Goal: Task Accomplishment & Management: Manage account settings

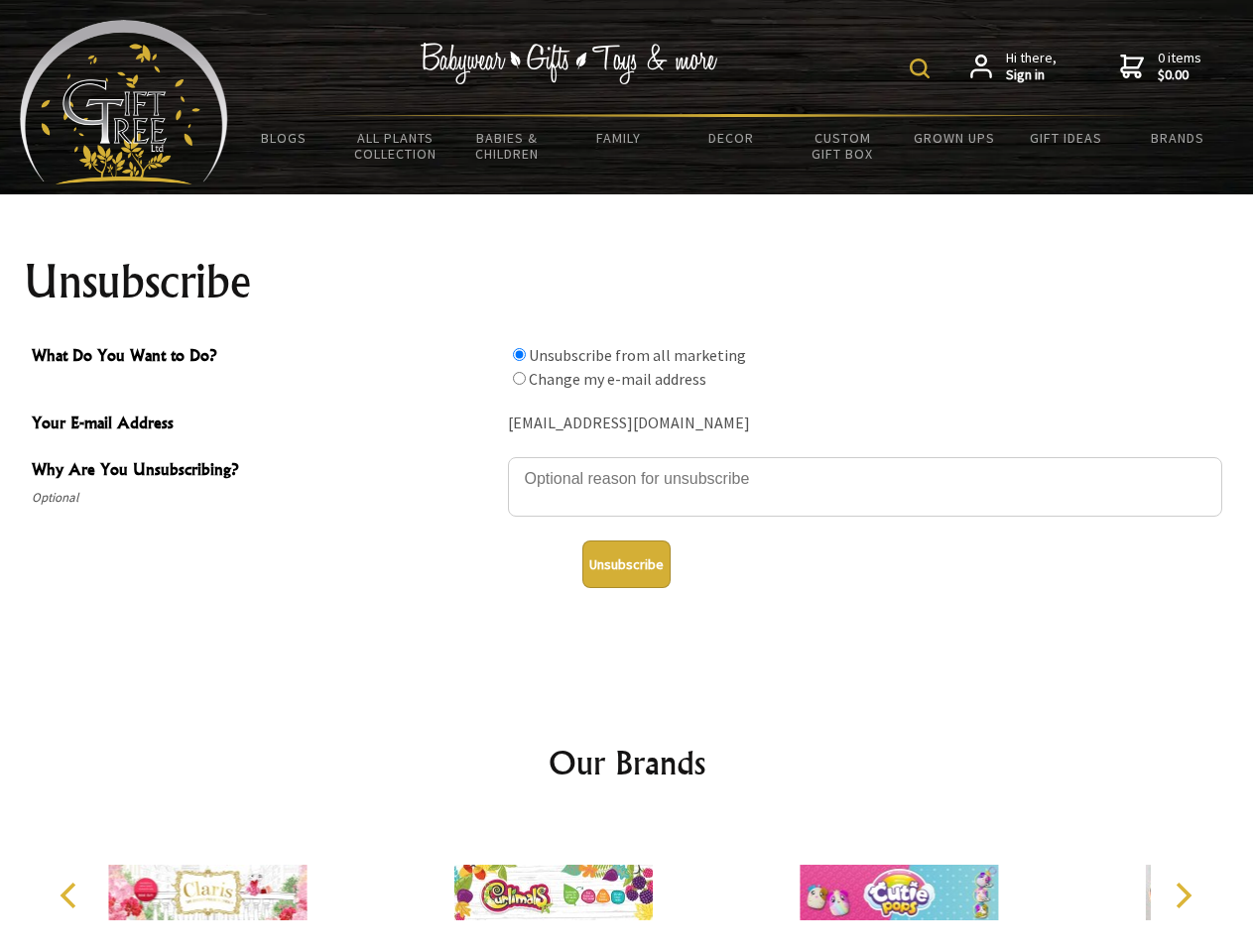
click at [923, 69] on img at bounding box center [920, 69] width 20 height 20
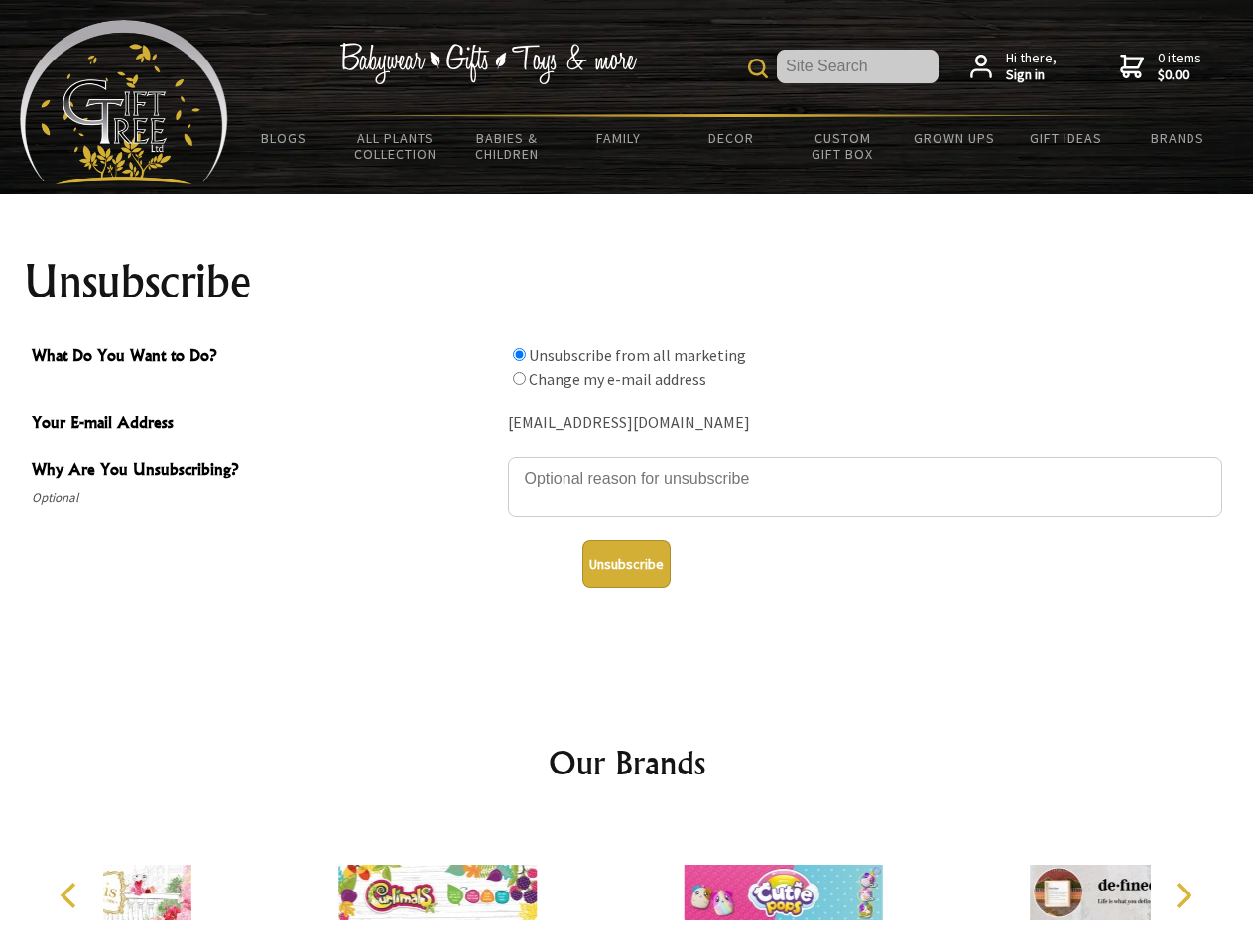
click at [627, 464] on textarea "Why Are You Unsubscribing?" at bounding box center [865, 486] width 715 height 60
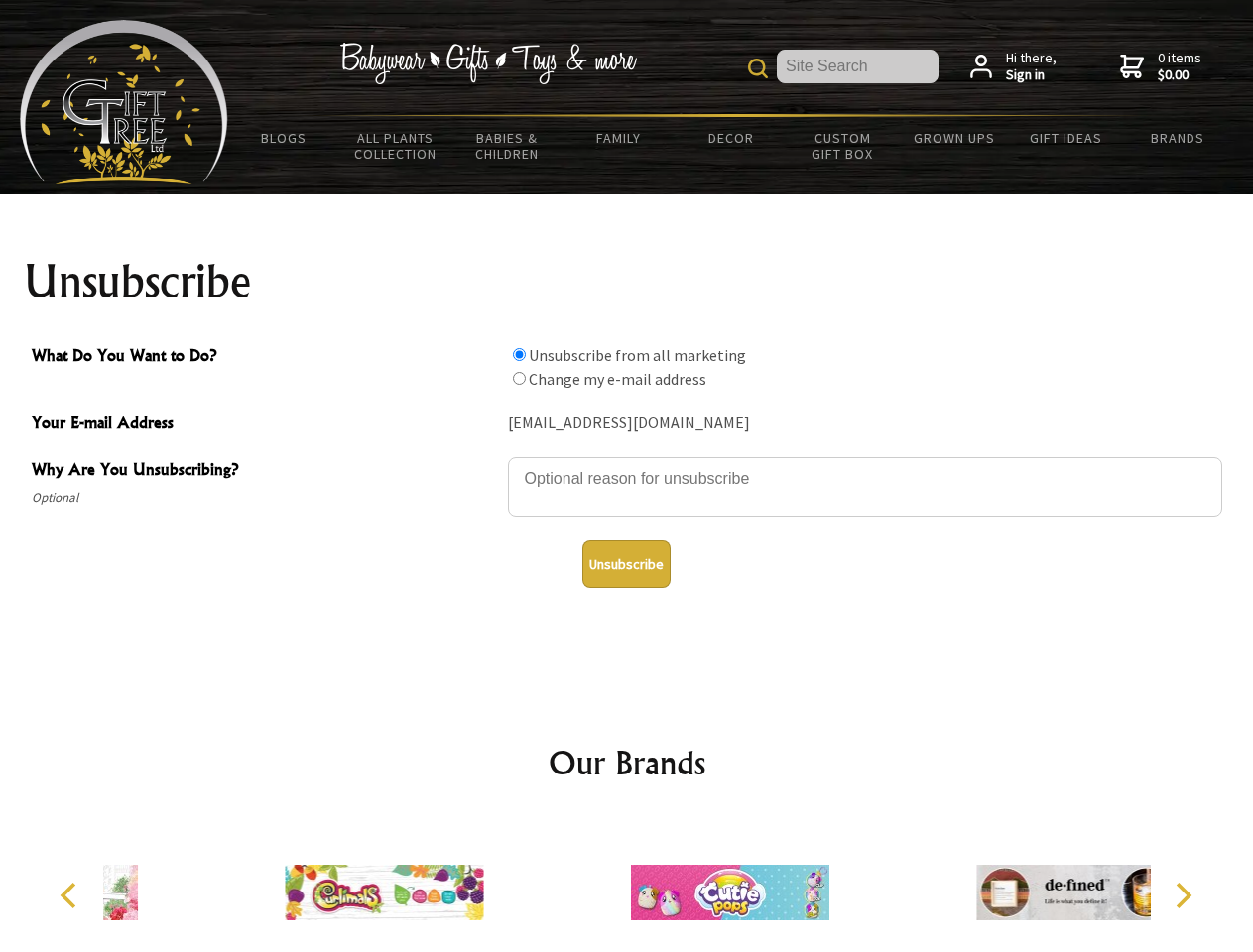
click at [519, 354] on input "What Do You Want to Do?" at bounding box center [519, 354] width 13 height 13
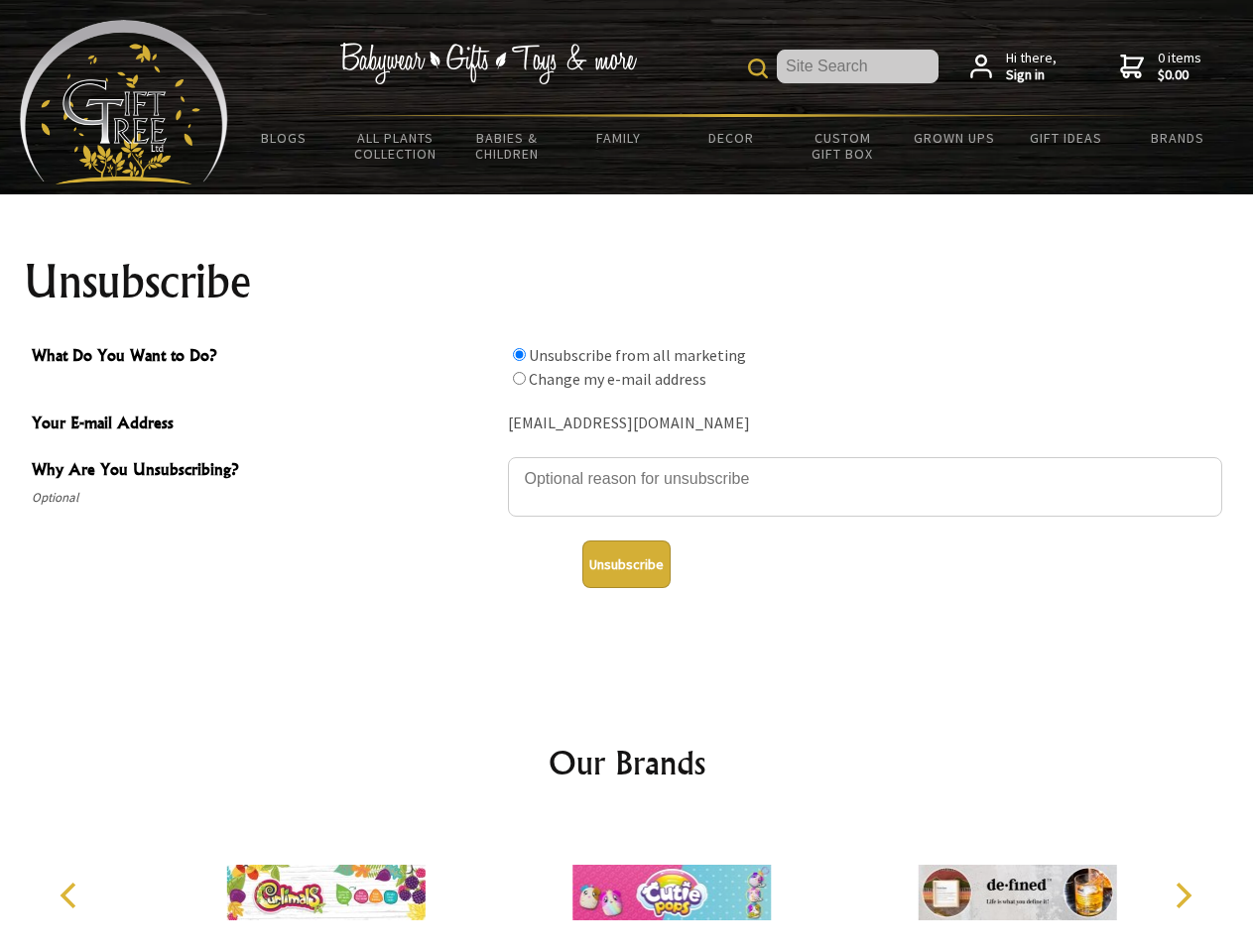
click at [519, 378] on input "What Do You Want to Do?" at bounding box center [519, 378] width 13 height 13
radio input "true"
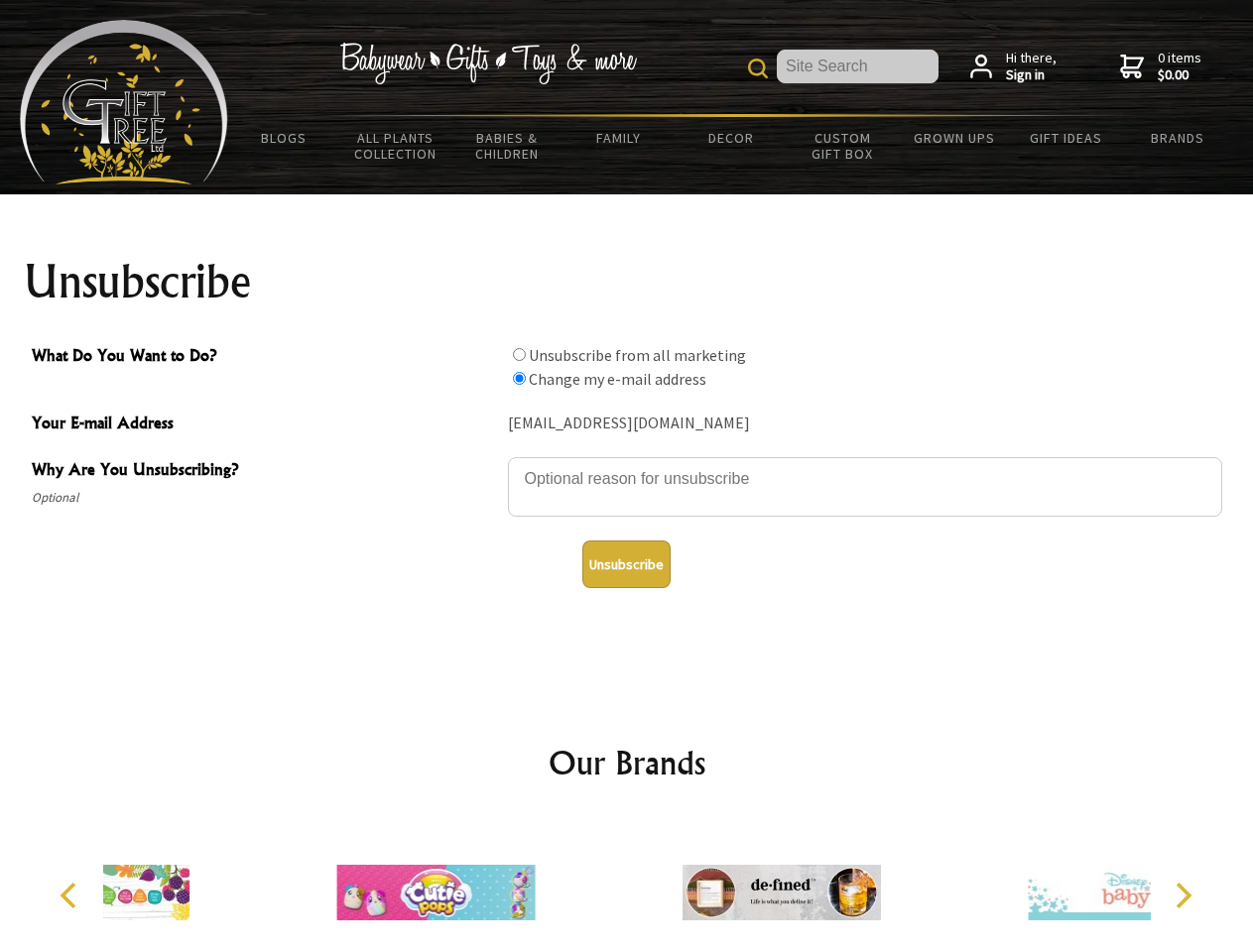
click at [626, 564] on button "Unsubscribe" at bounding box center [626, 564] width 89 height 48
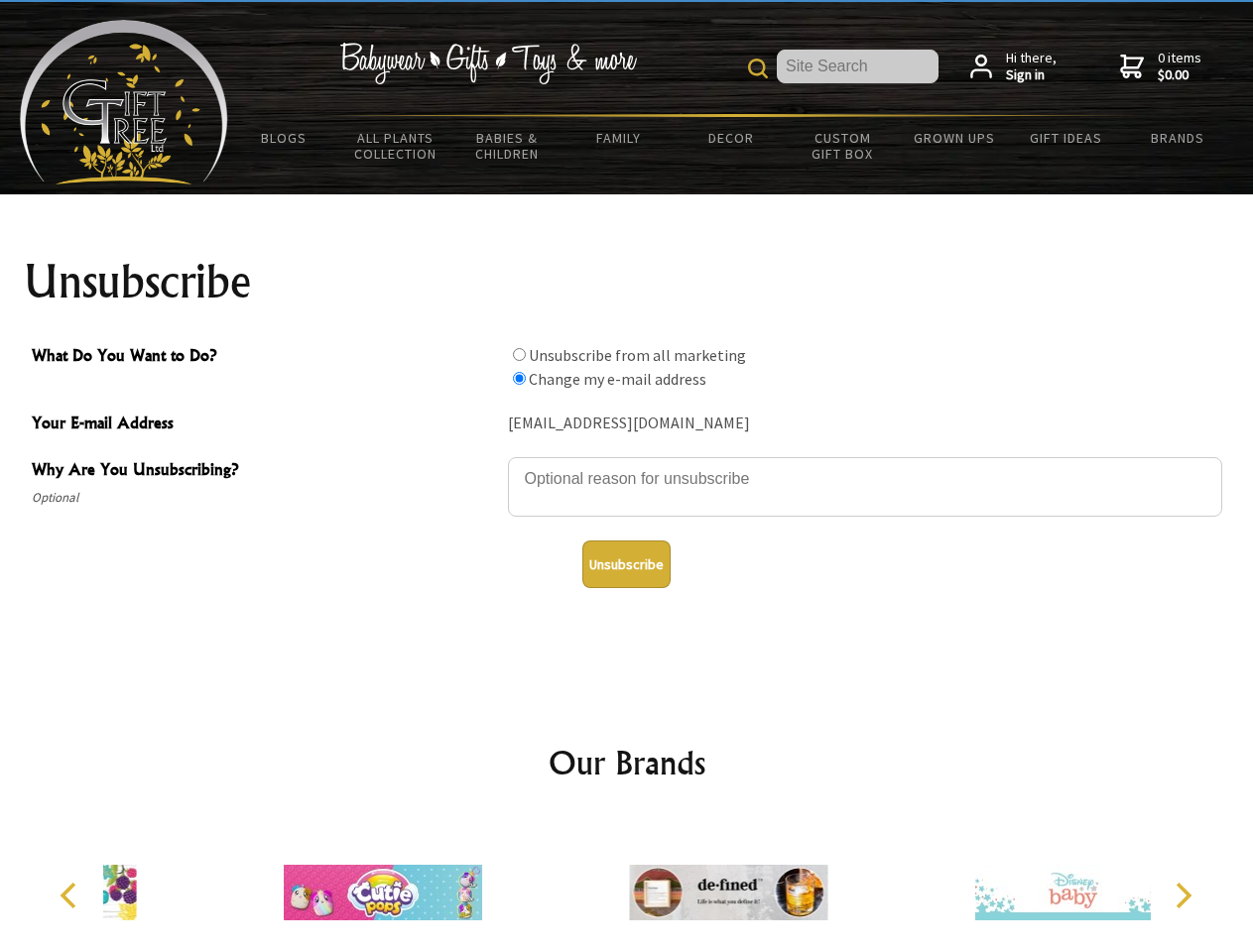
click at [627, 884] on div at bounding box center [728, 894] width 345 height 154
